Goal: Check status: Check status

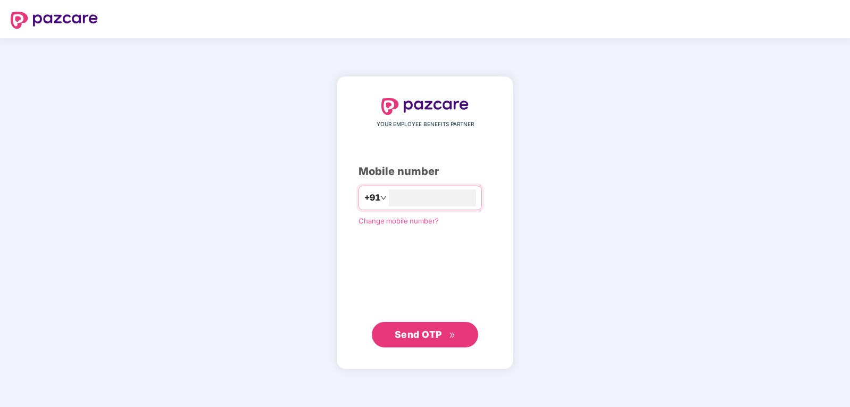
type input "**********"
click at [404, 335] on span "Send OTP" at bounding box center [417, 333] width 47 height 11
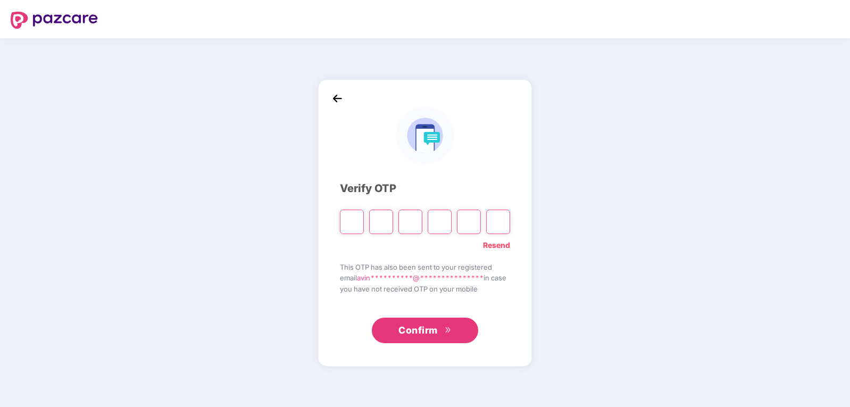
type input "*"
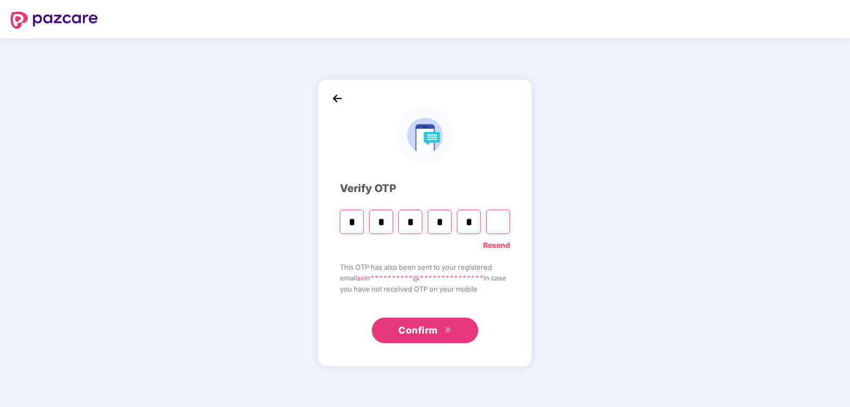
type input "*"
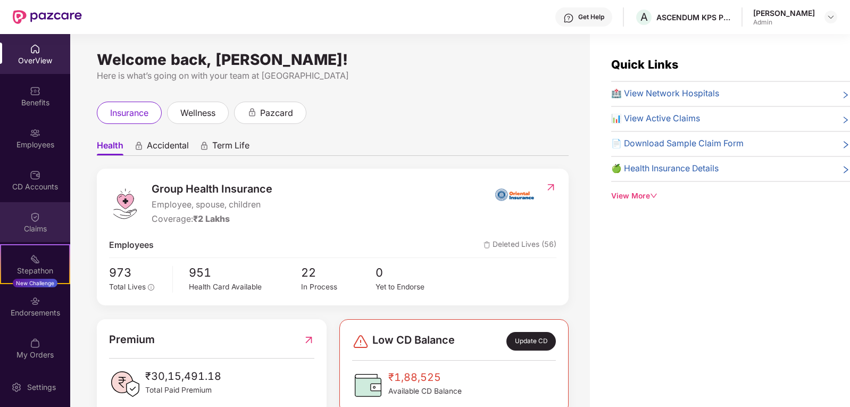
click at [35, 225] on div "Claims" at bounding box center [35, 228] width 70 height 11
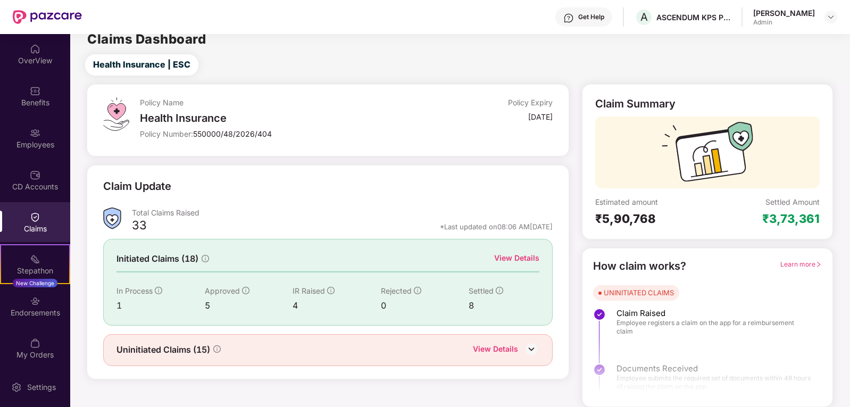
scroll to position [10, 0]
click at [514, 255] on div "View Details" at bounding box center [516, 258] width 45 height 12
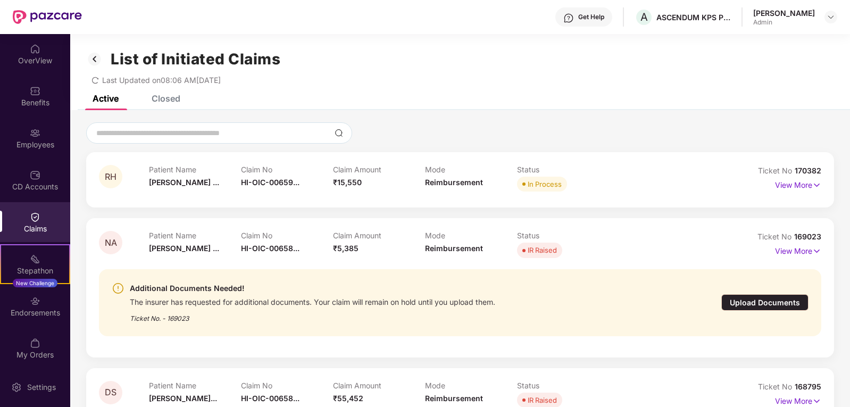
click at [174, 98] on div "Closed" at bounding box center [166, 98] width 29 height 11
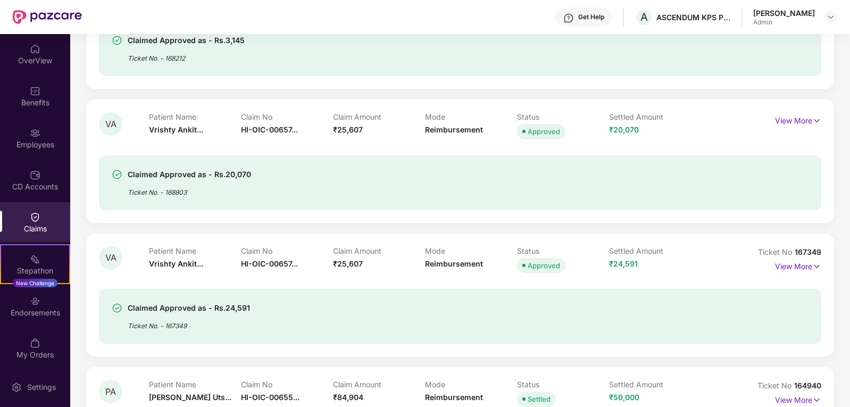
scroll to position [478, 0]
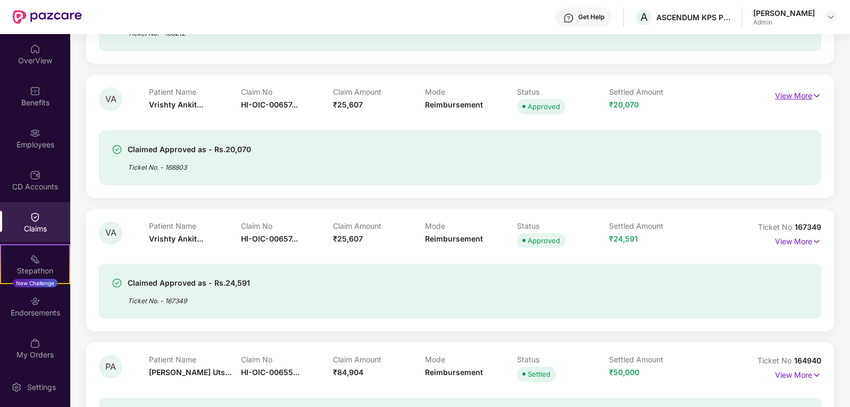
click at [802, 92] on p "View More" at bounding box center [798, 94] width 46 height 14
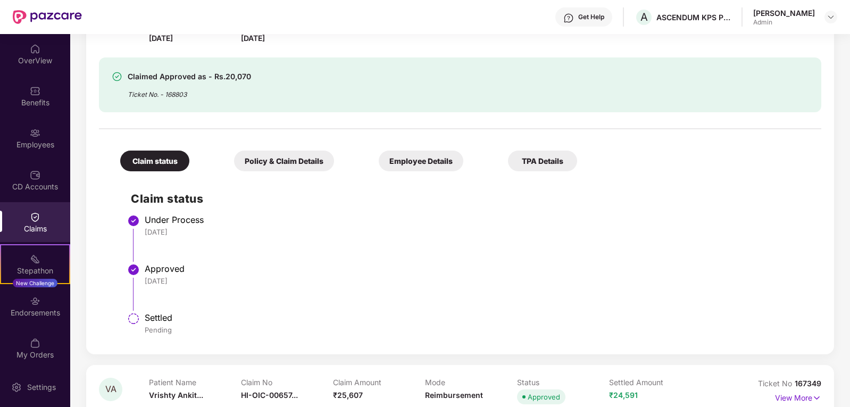
scroll to position [532, 0]
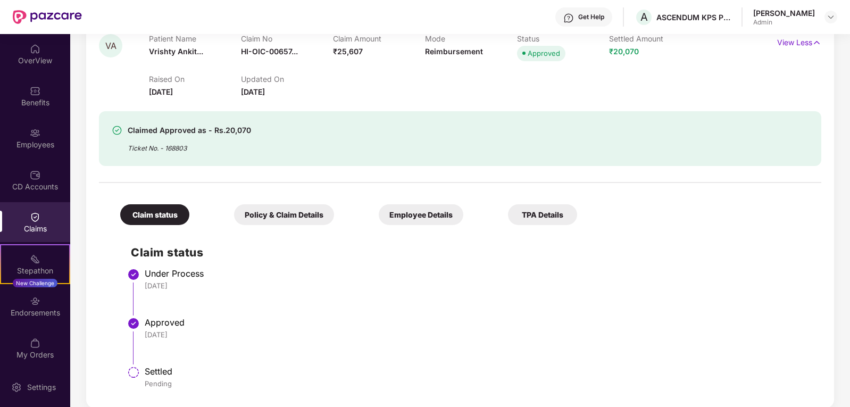
click at [178, 145] on div "Ticket No. - 168803" at bounding box center [189, 145] width 123 height 16
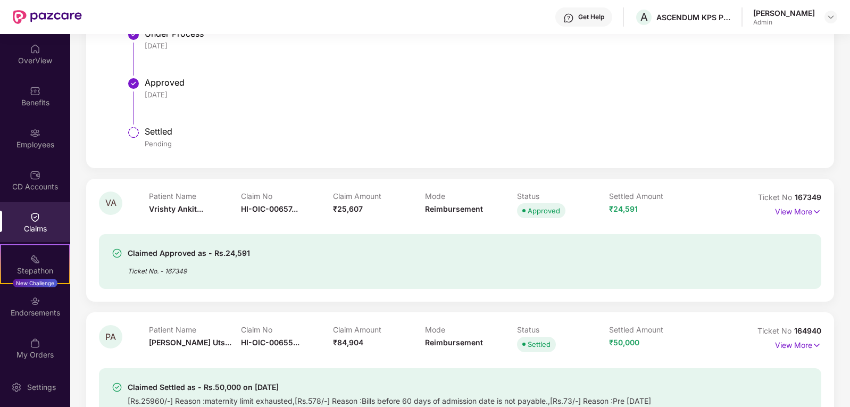
scroll to position [797, 0]
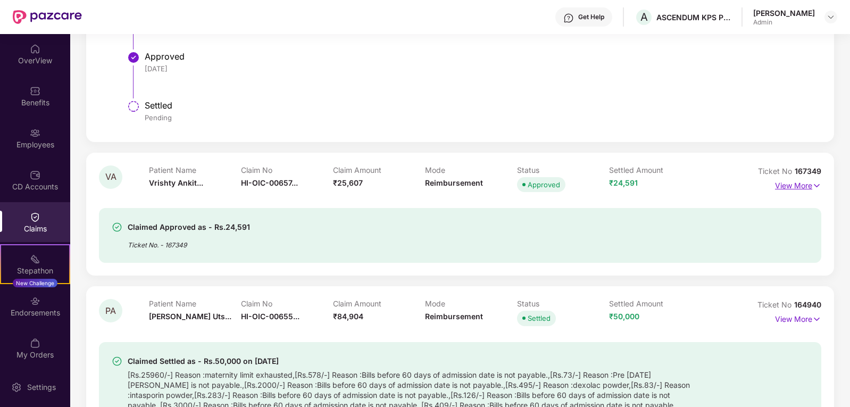
click at [783, 186] on p "View More" at bounding box center [798, 184] width 46 height 14
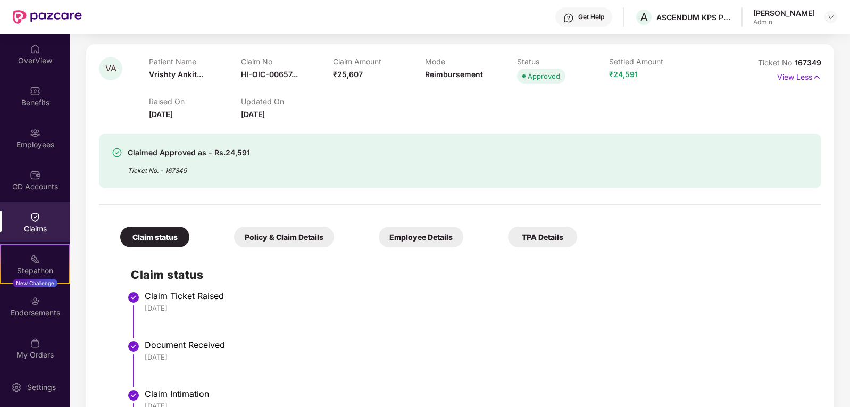
scroll to position [904, 0]
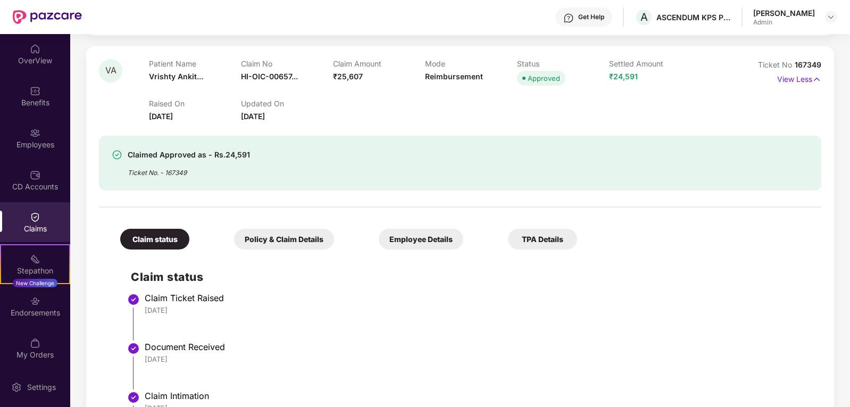
click at [508, 240] on div "TPA Details" at bounding box center [542, 239] width 69 height 21
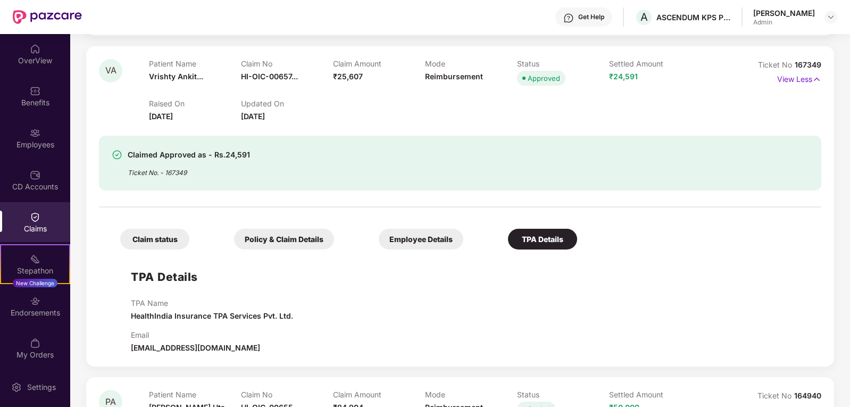
click at [379, 238] on div "Employee Details" at bounding box center [421, 239] width 85 height 21
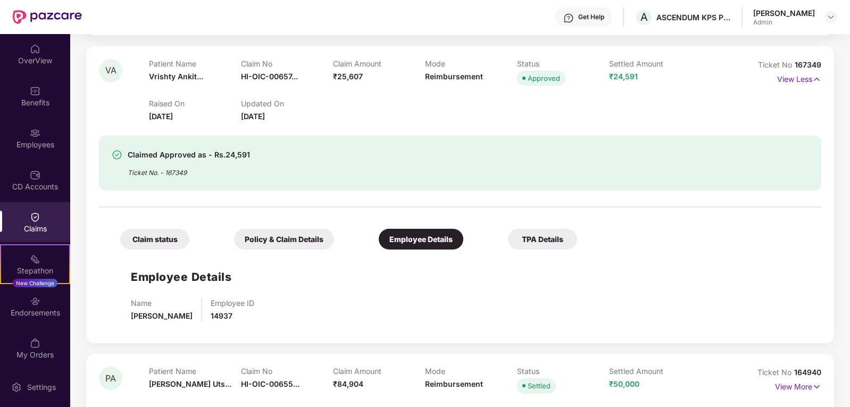
click at [272, 239] on div "Policy & Claim Details" at bounding box center [284, 239] width 100 height 21
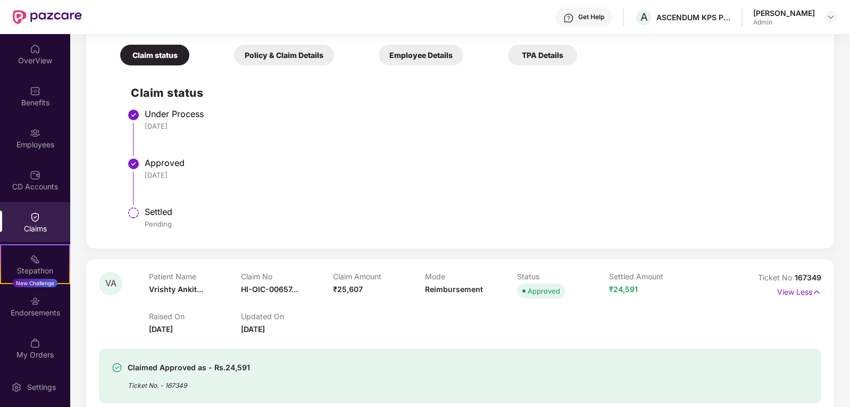
scroll to position [744, 0]
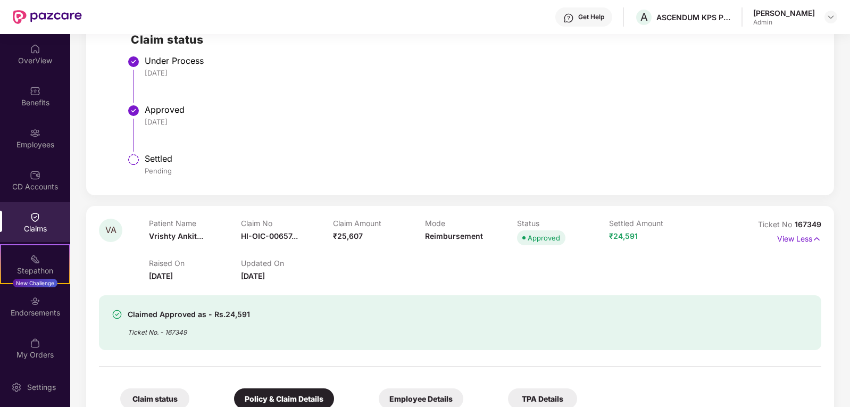
click at [546, 241] on div "Approved" at bounding box center [543, 237] width 32 height 11
click at [789, 236] on p "View Less" at bounding box center [799, 237] width 44 height 14
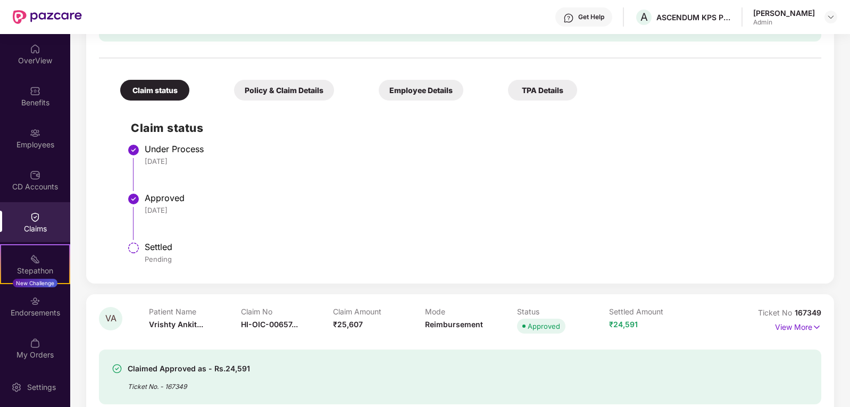
scroll to position [638, 0]
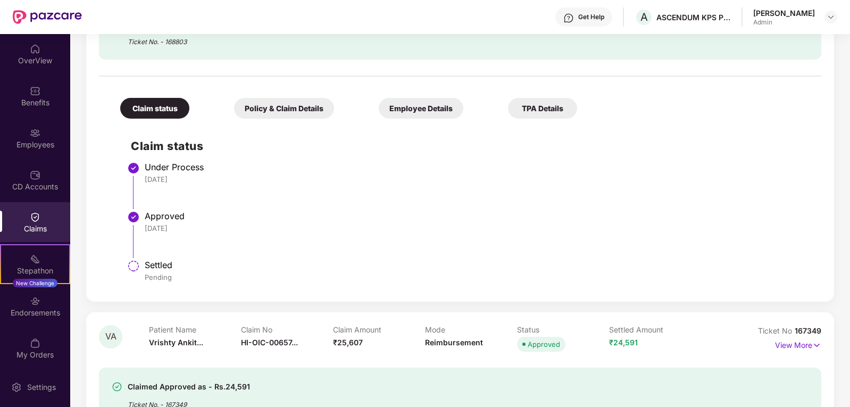
click at [269, 103] on div "Policy & Claim Details" at bounding box center [284, 108] width 100 height 21
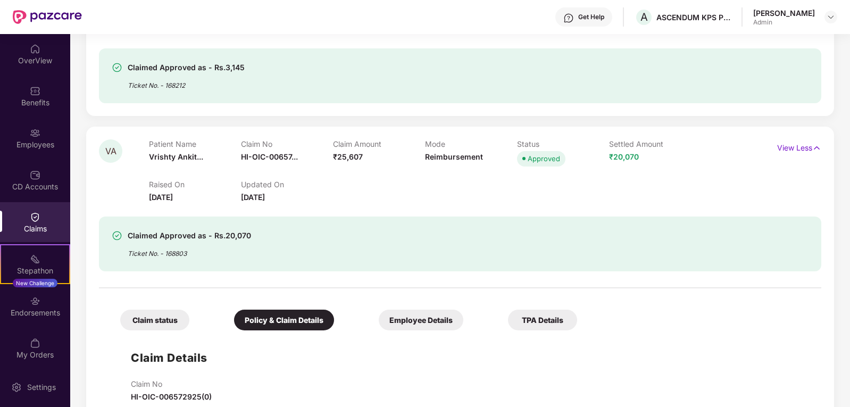
scroll to position [425, 0]
click at [186, 253] on div "Ticket No. - 168803" at bounding box center [189, 251] width 123 height 16
click at [152, 247] on div "Ticket No. - 168803" at bounding box center [189, 251] width 123 height 16
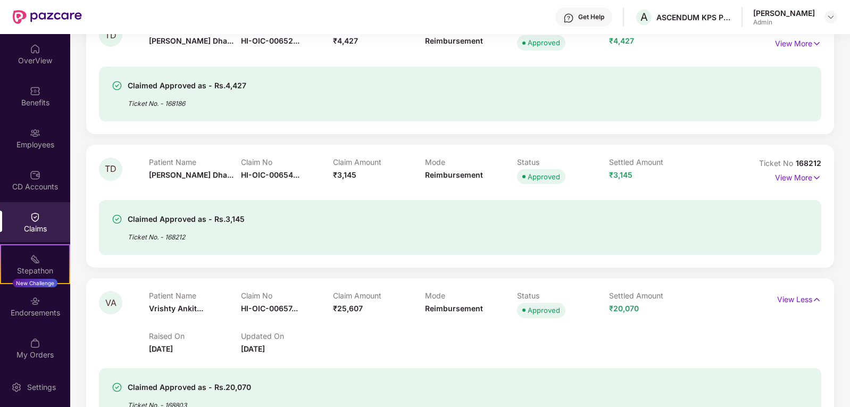
scroll to position [266, 0]
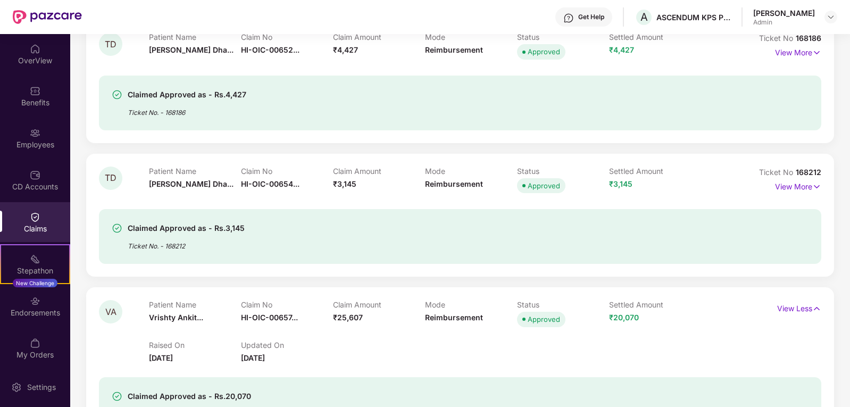
click at [523, 320] on span at bounding box center [523, 318] width 3 height 3
click at [621, 319] on span "₹20,070" at bounding box center [624, 317] width 30 height 9
click at [26, 92] on div "Benefits" at bounding box center [35, 96] width 70 height 40
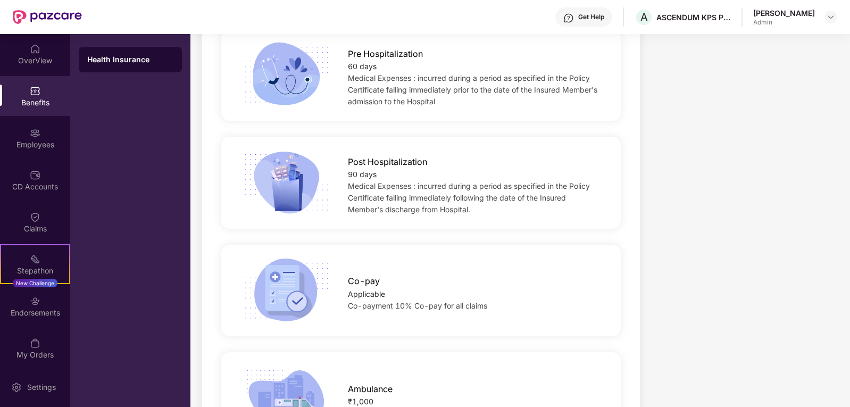
scroll to position [744, 0]
